Goal: Task Accomplishment & Management: Use online tool/utility

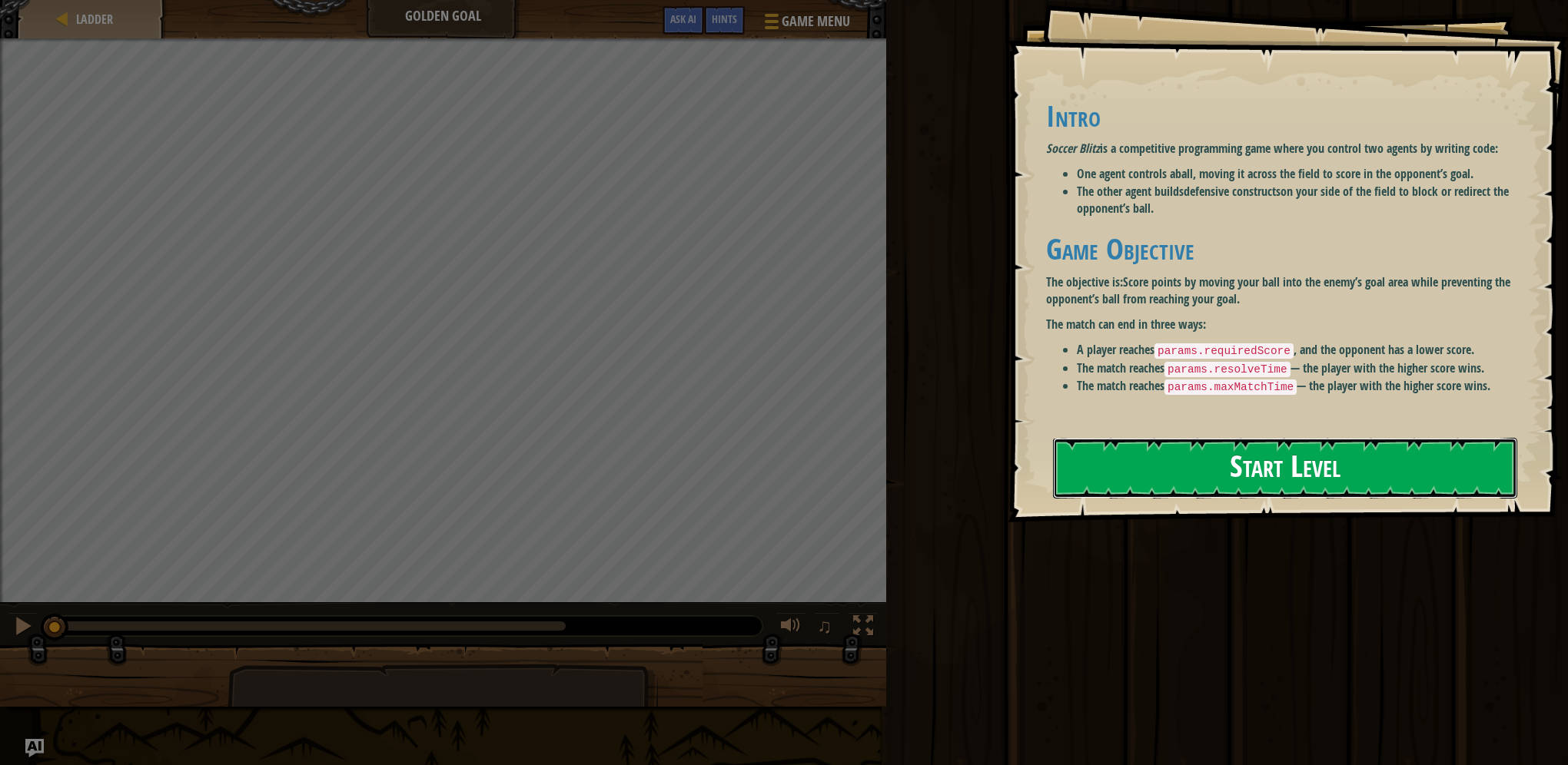
click at [1209, 455] on button "Start Level" at bounding box center [1285, 468] width 464 height 61
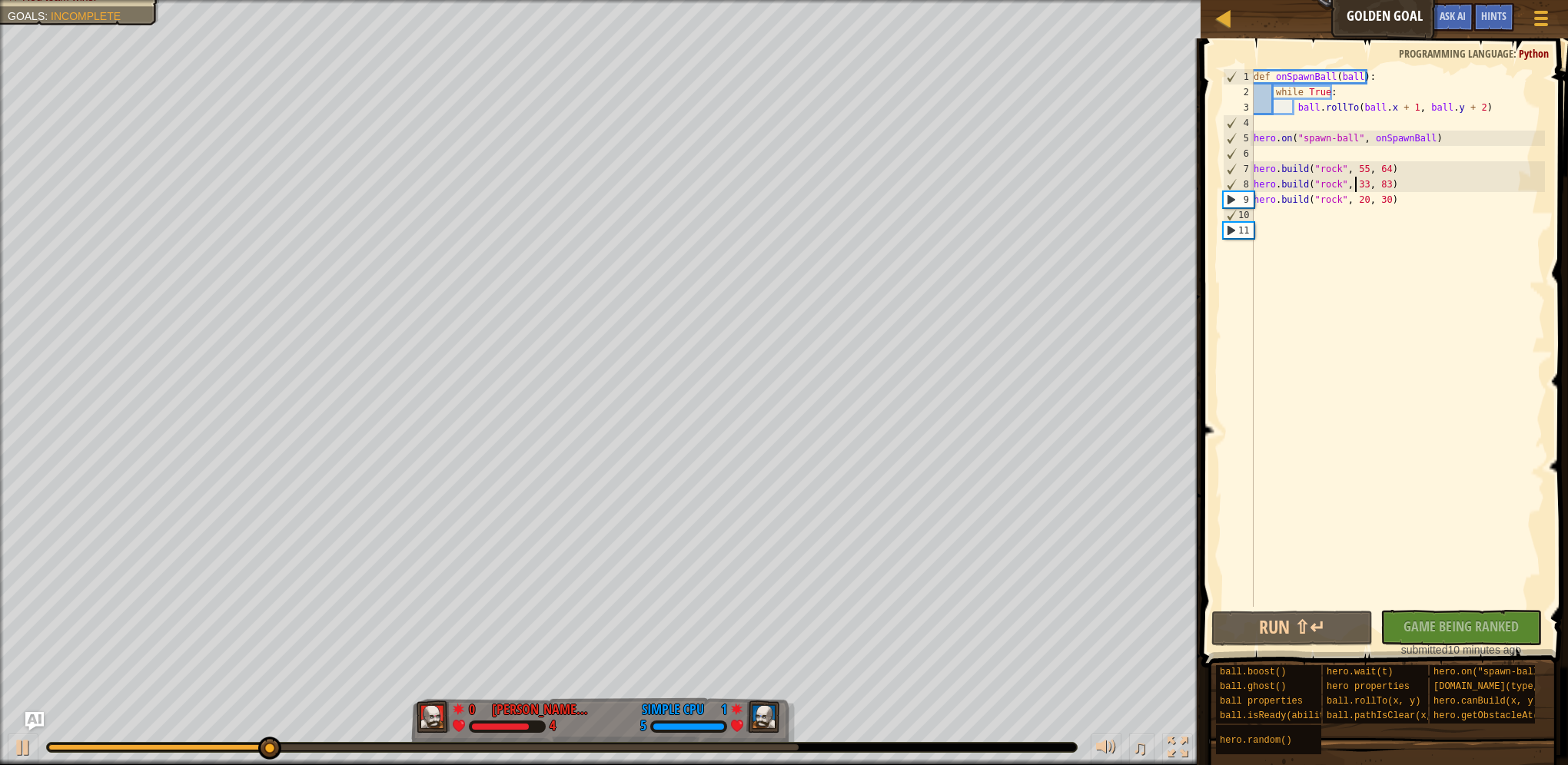
click at [1357, 186] on div "def onSpawnBall ( ball ) : while True : ball . rollTo ( ball . x + 1 , ball . y…" at bounding box center [1398, 353] width 295 height 568
click at [1378, 187] on div "def onSpawnBall ( ball ) : while True : ball . rollTo ( ball . x + 1 , ball . y…" at bounding box center [1398, 353] width 295 height 568
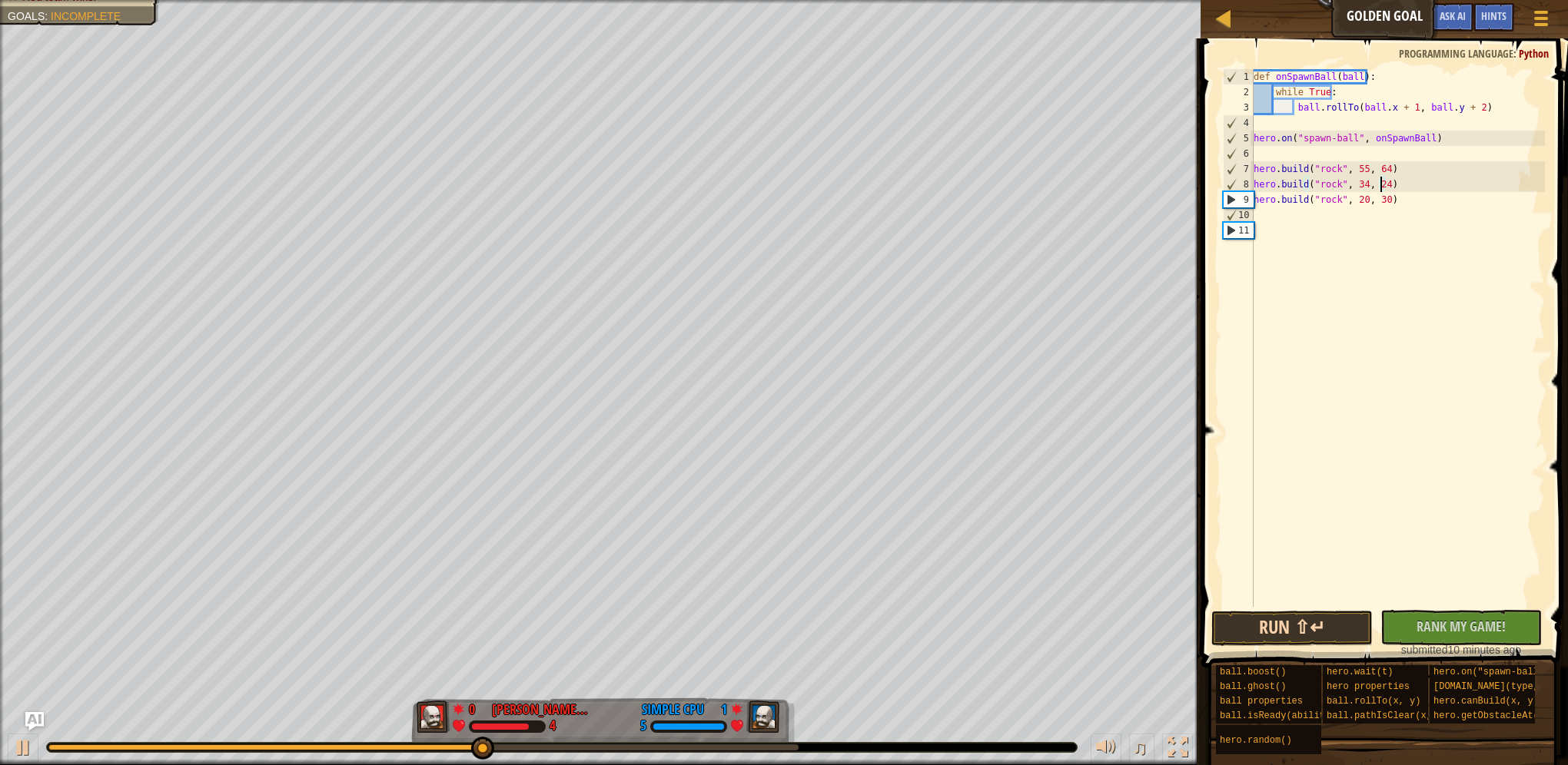
type textarea "[DOMAIN_NAME]("rock", 34, 24)"
drag, startPoint x: 1307, startPoint y: 624, endPoint x: 1288, endPoint y: 619, distance: 19.6
click at [1304, 624] on button "Run ⇧↵" at bounding box center [1292, 628] width 161 height 35
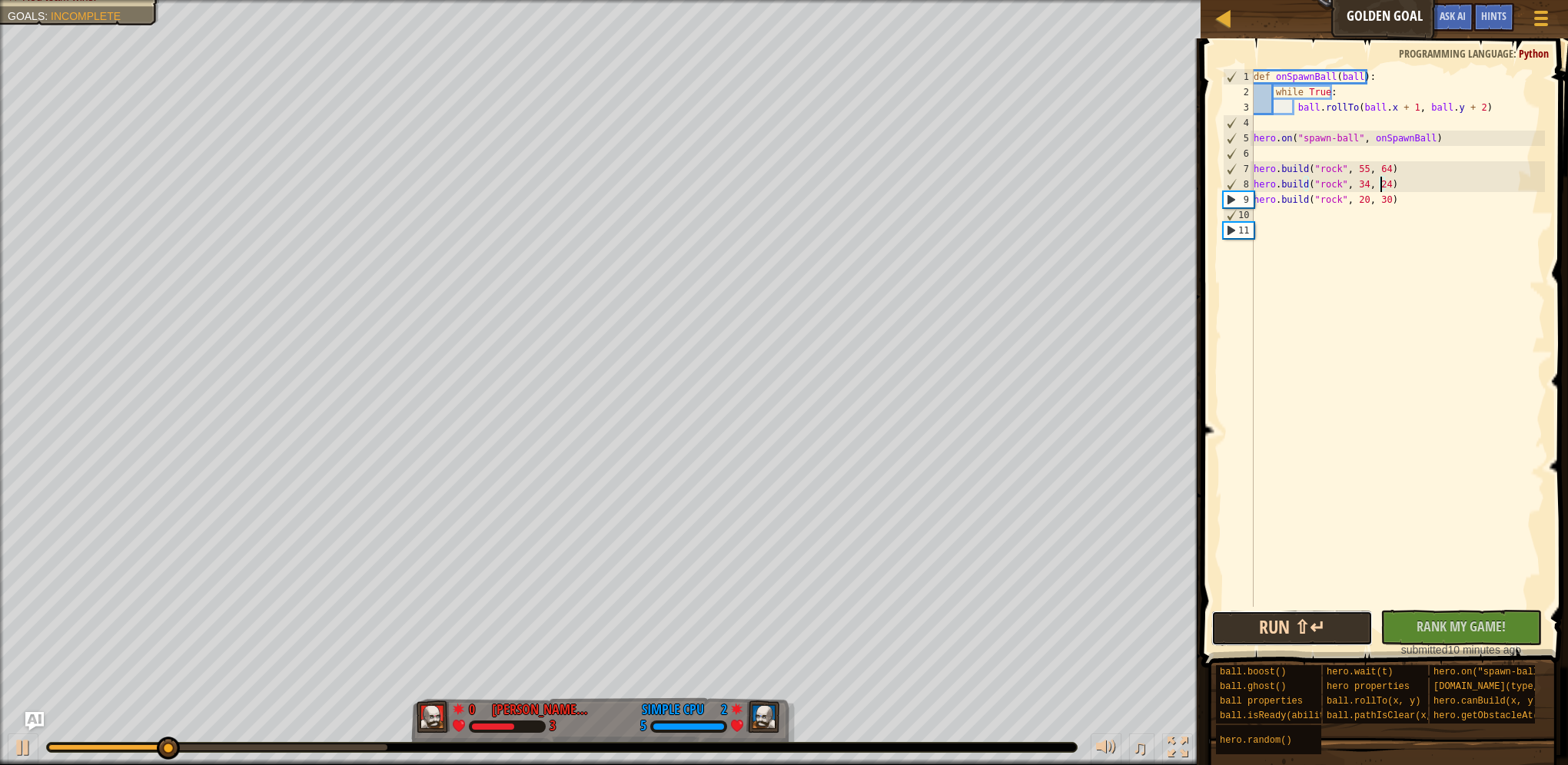
click at [1289, 623] on button "Run ⇧↵" at bounding box center [1292, 628] width 161 height 35
click at [1279, 632] on button "Run ⇧↵" at bounding box center [1292, 628] width 161 height 35
click at [1292, 624] on button "Run ⇧↵" at bounding box center [1292, 628] width 161 height 35
